Goal: Information Seeking & Learning: Learn about a topic

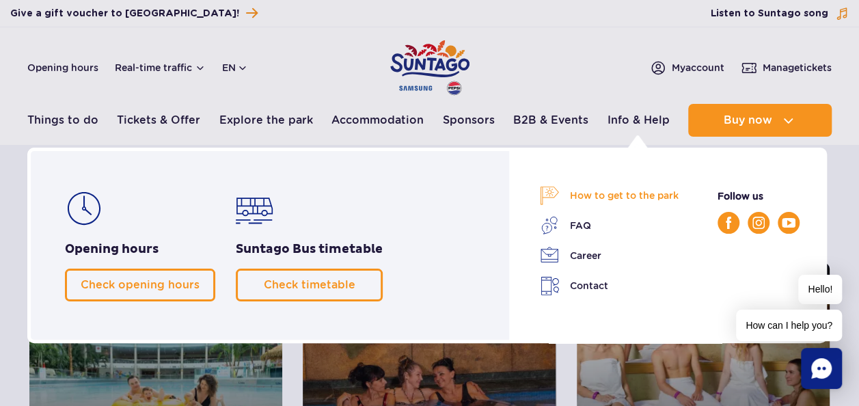
click at [630, 191] on link "How to get to the park" at bounding box center [609, 195] width 139 height 19
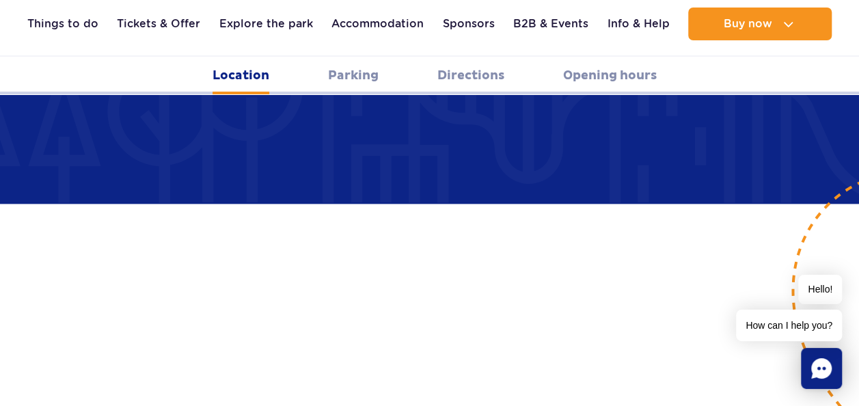
scroll to position [957, 0]
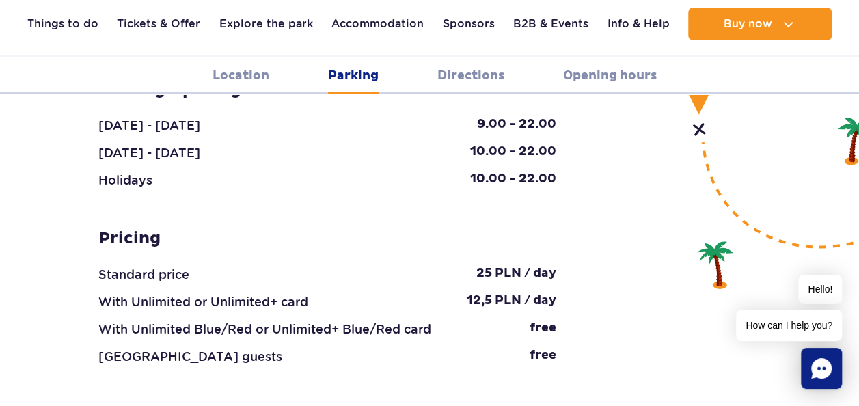
scroll to position [1641, 0]
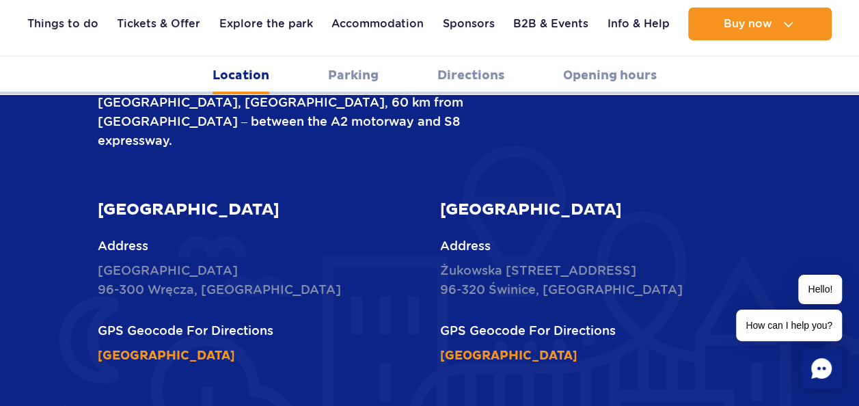
scroll to position [547, 0]
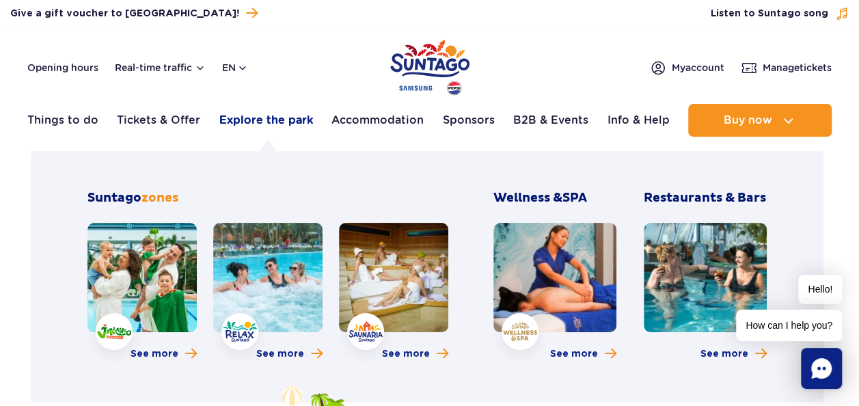
click at [265, 122] on link "Explore the park" at bounding box center [266, 120] width 94 height 33
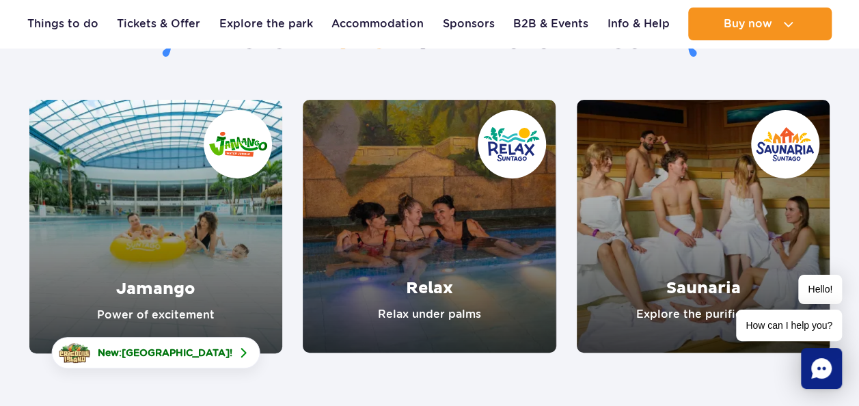
scroll to position [68, 0]
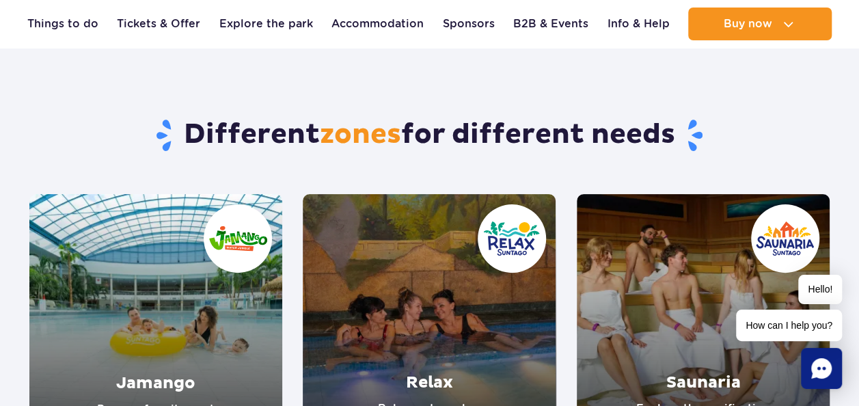
click at [665, 291] on link "Saunaria" at bounding box center [703, 320] width 253 height 253
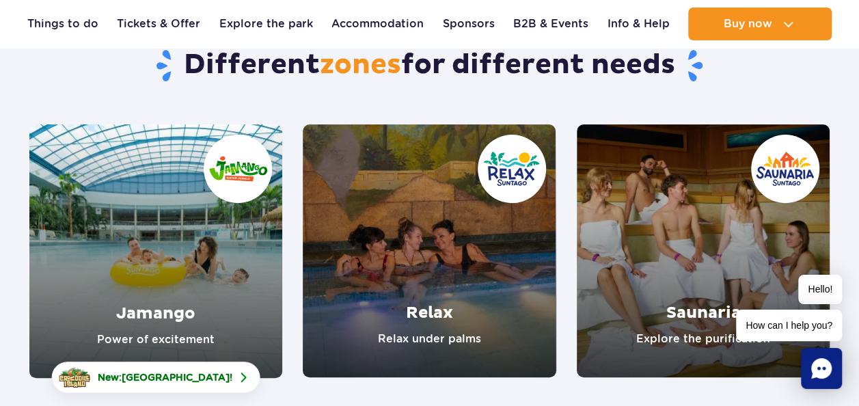
scroll to position [205, 0]
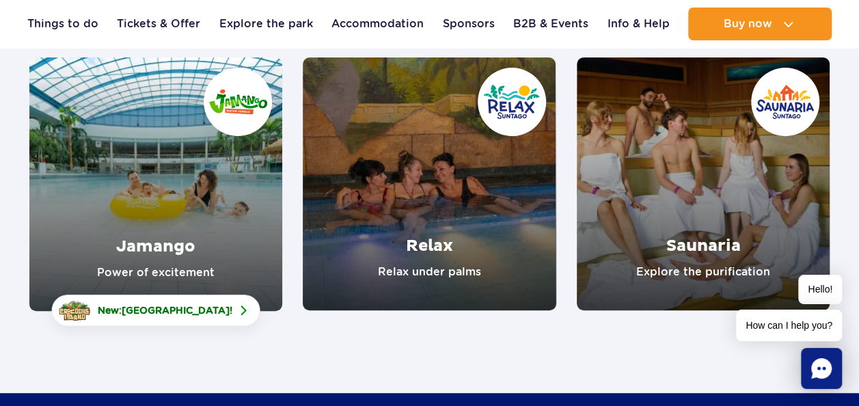
click at [431, 198] on link "Relax" at bounding box center [429, 183] width 253 height 253
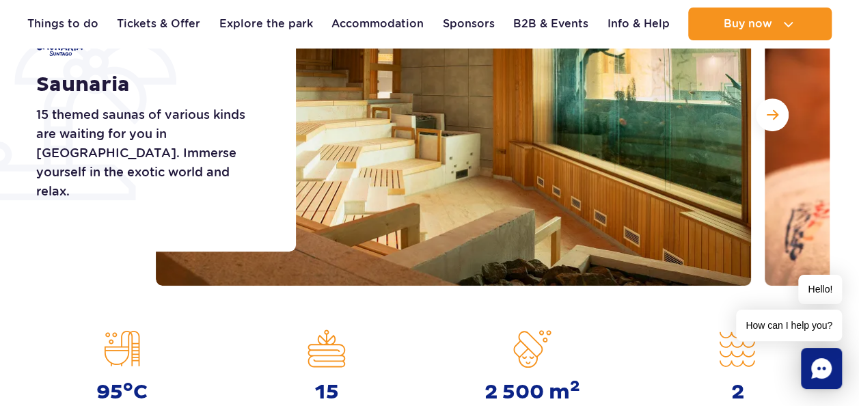
scroll to position [68, 0]
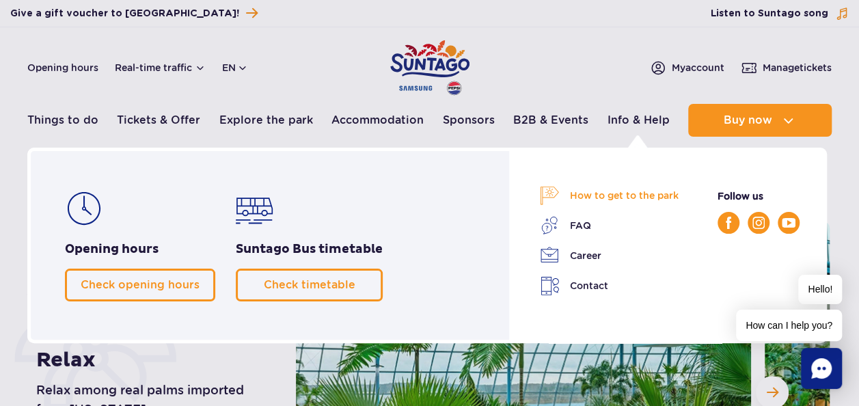
click at [605, 195] on link "How to get to the park" at bounding box center [609, 195] width 139 height 19
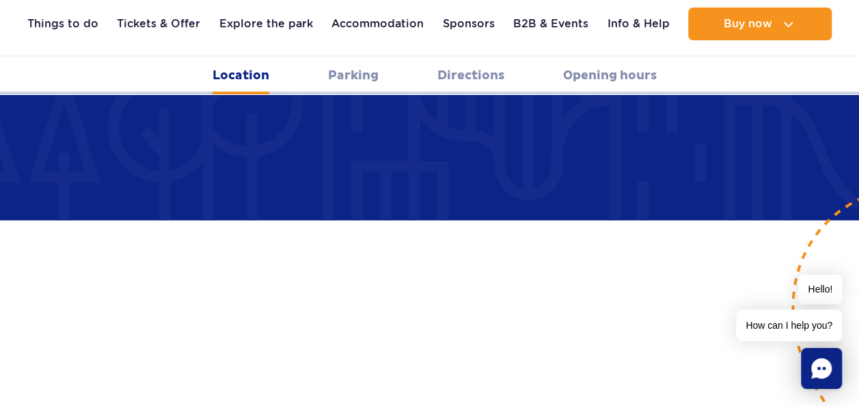
scroll to position [889, 0]
